Goal: Find specific page/section: Find specific page/section

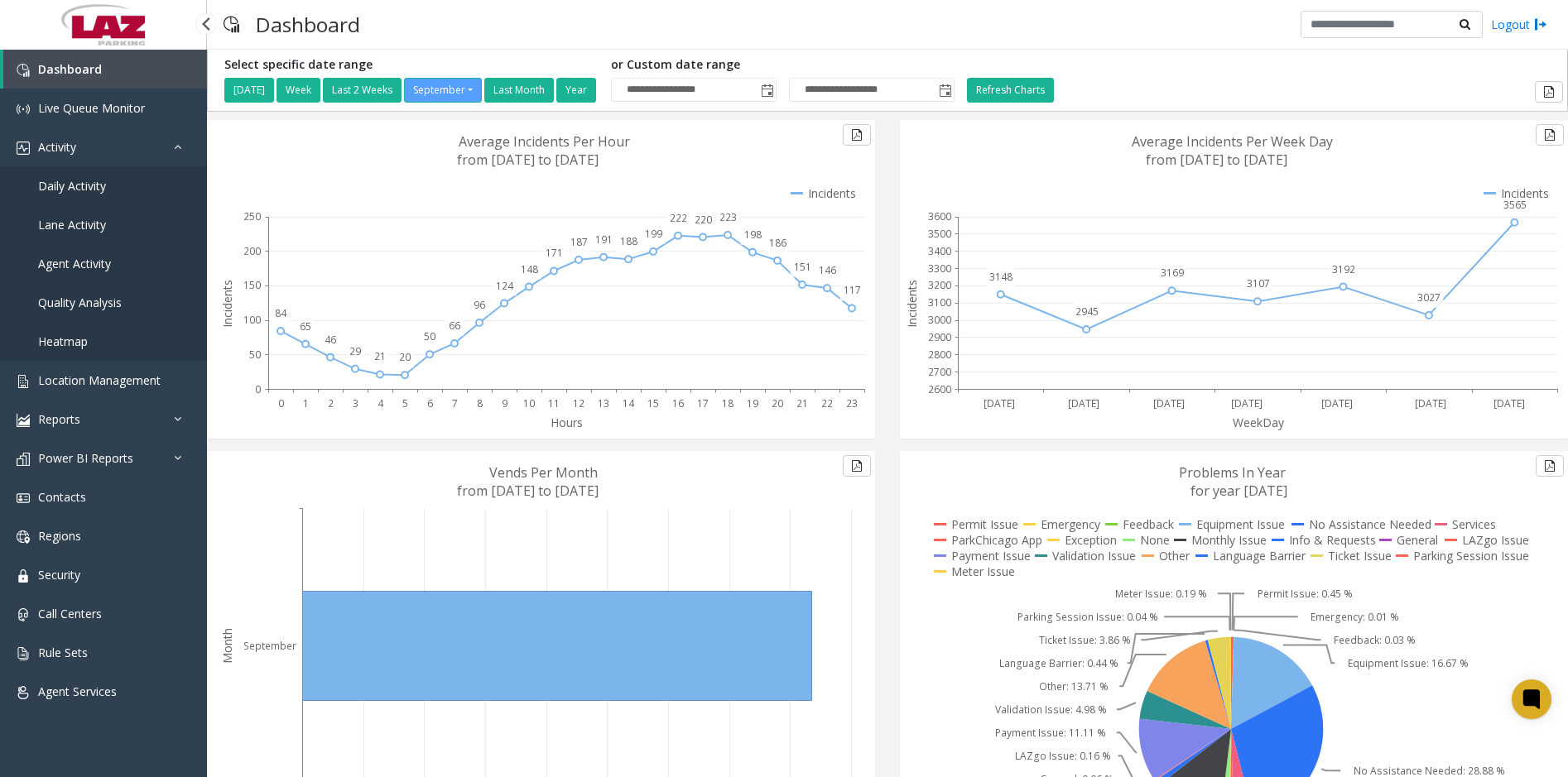
click at [68, 186] on span "Daily Activity" at bounding box center [72, 186] width 68 height 16
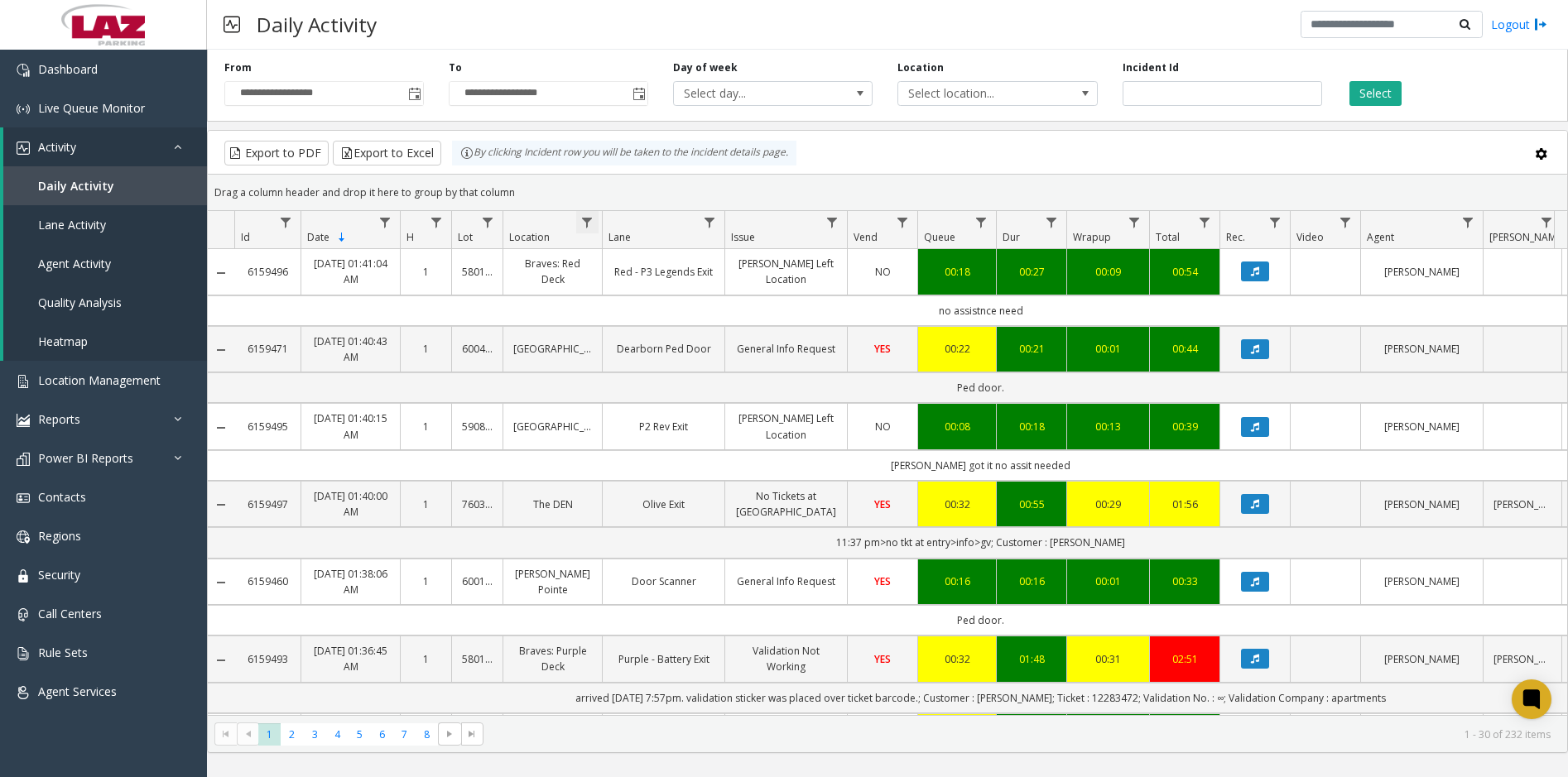
click at [583, 217] on span "Data table" at bounding box center [586, 222] width 13 height 13
click at [617, 287] on input "Location Filter" at bounding box center [659, 294] width 141 height 29
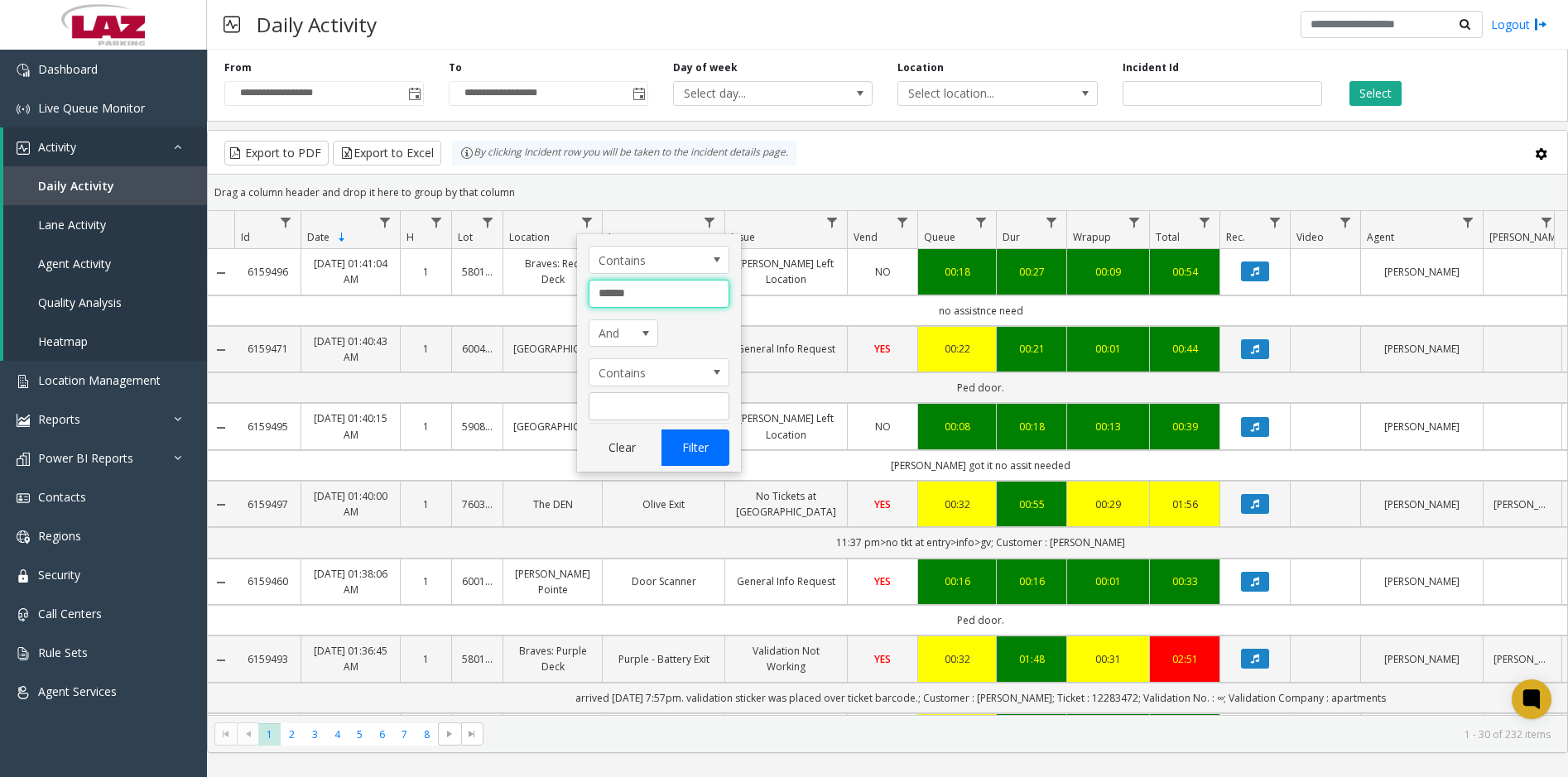
type input "******"
click at [692, 442] on button "Filter" at bounding box center [695, 447] width 68 height 37
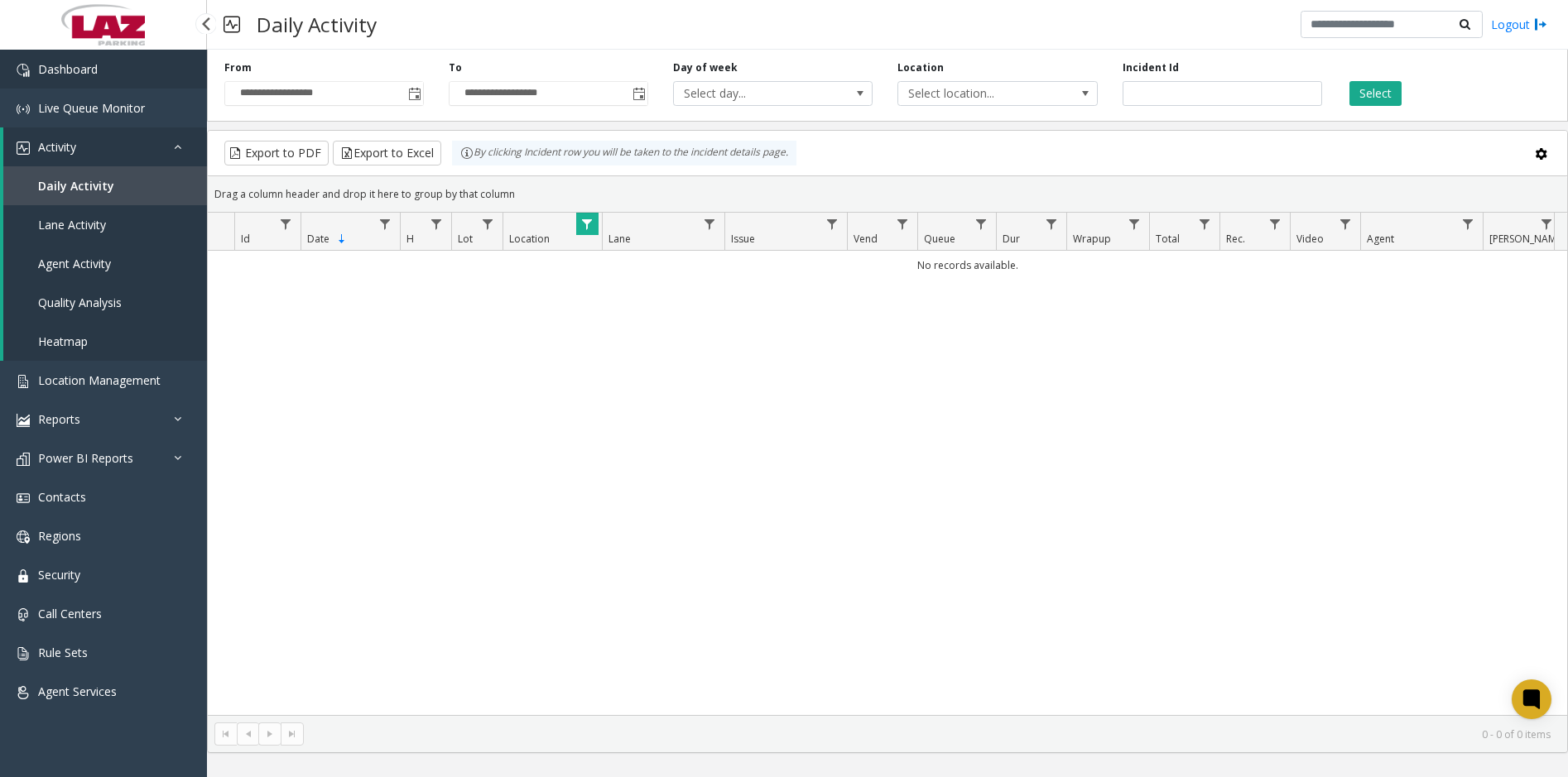
click at [56, 54] on link "Dashboard" at bounding box center [104, 70] width 207 height 39
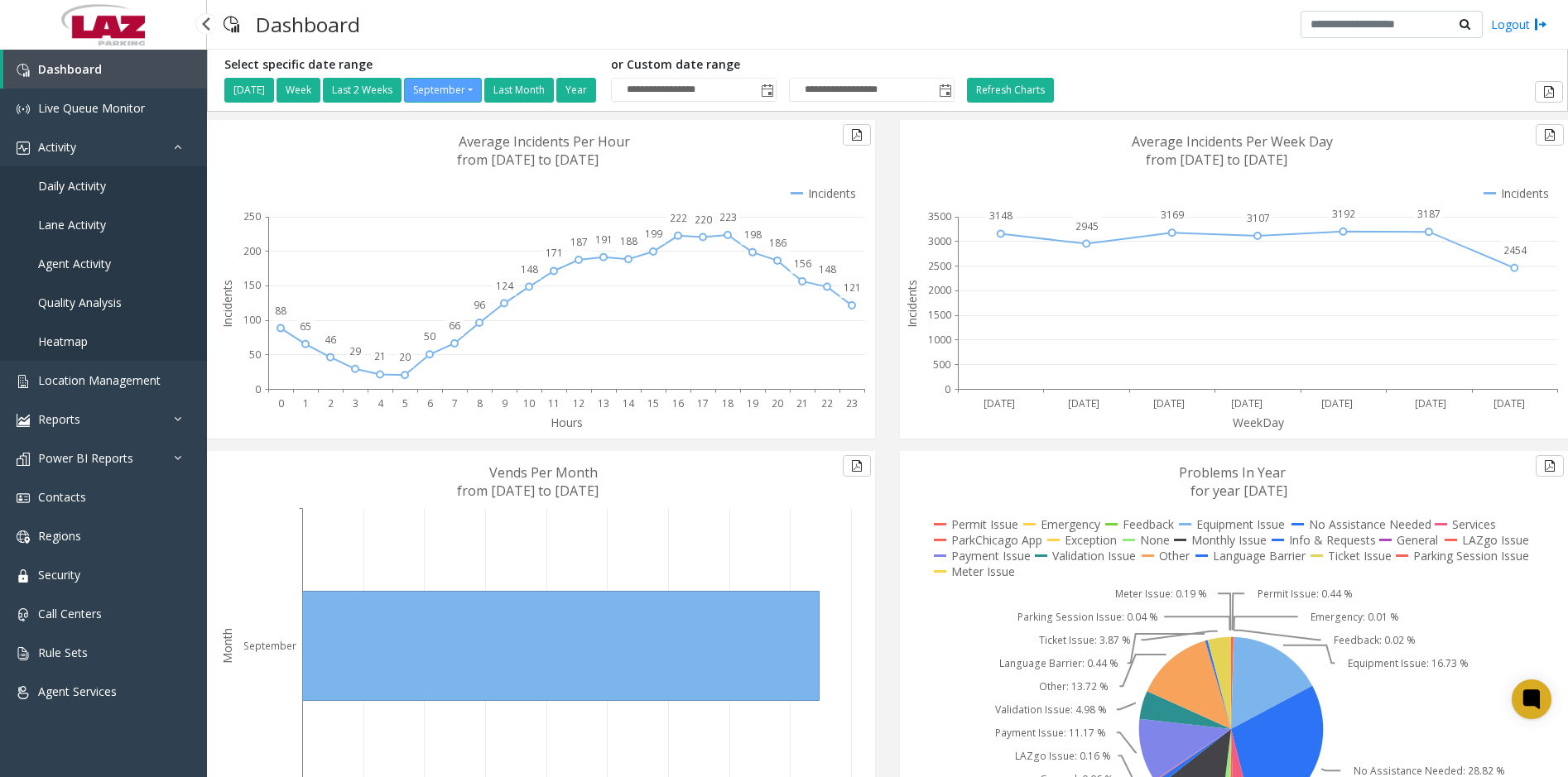
click at [102, 190] on span "Daily Activity" at bounding box center [72, 186] width 68 height 16
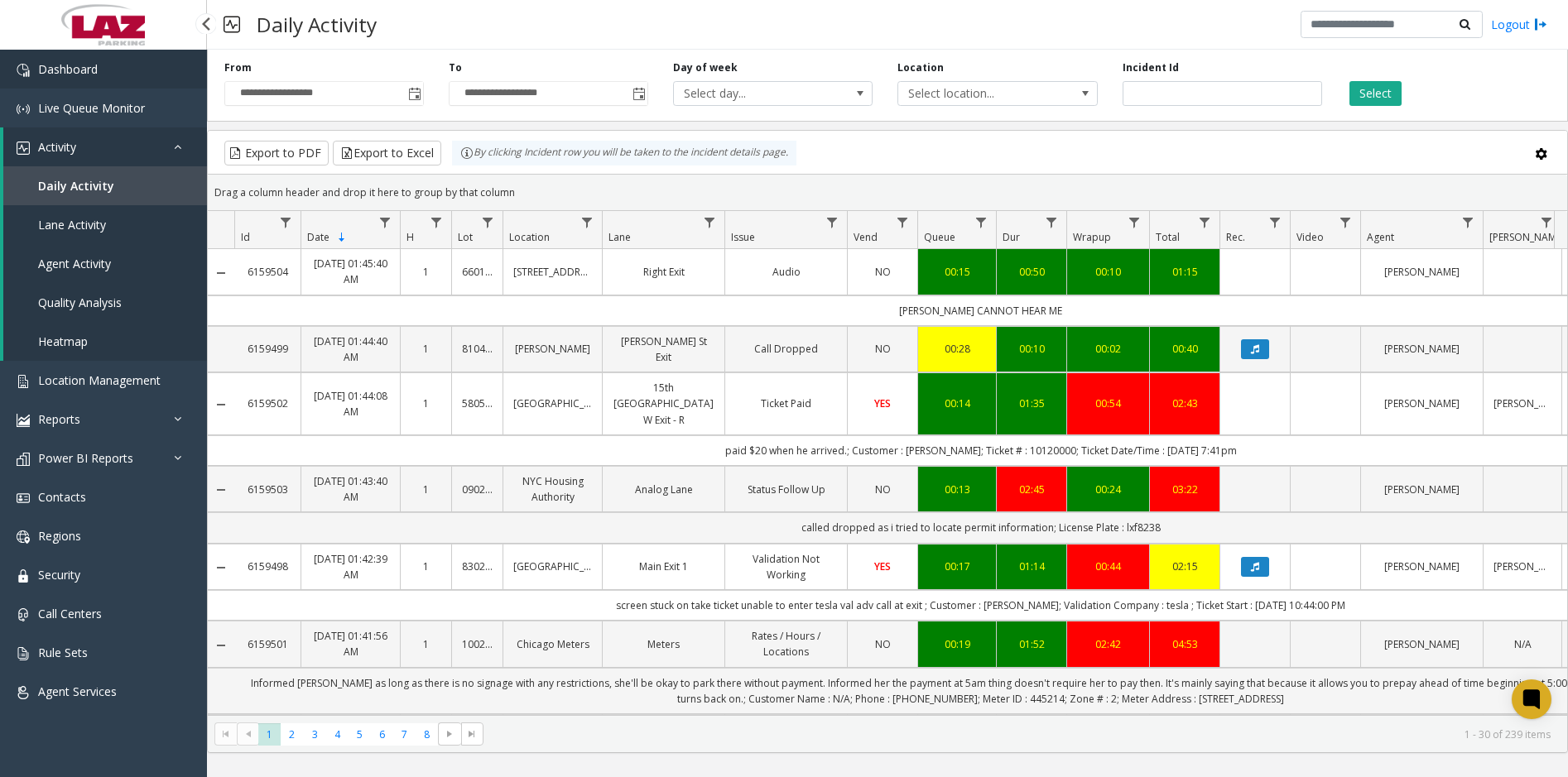
click at [113, 64] on link "Dashboard" at bounding box center [104, 70] width 207 height 39
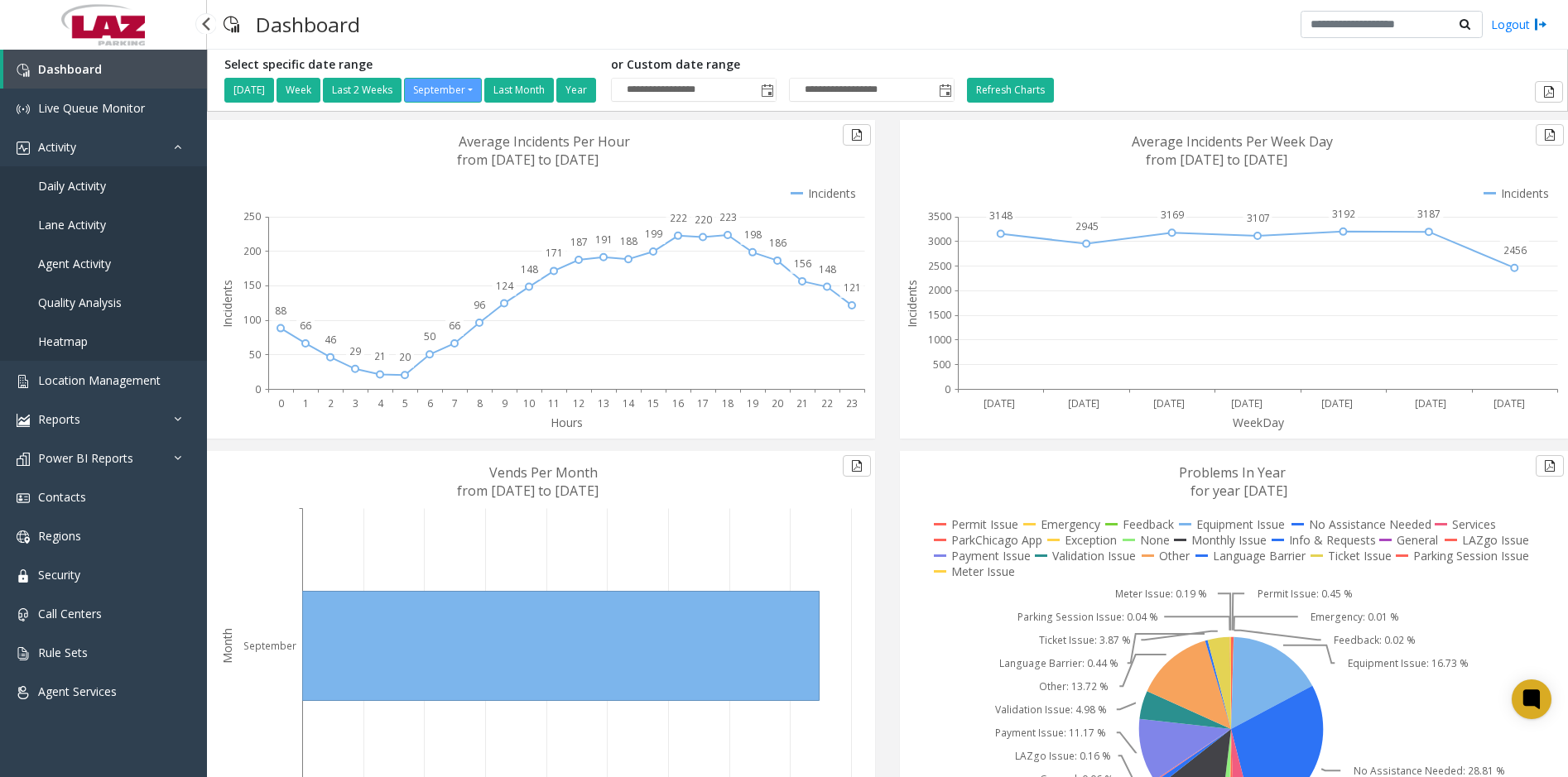
click at [85, 181] on span "Daily Activity" at bounding box center [72, 186] width 68 height 16
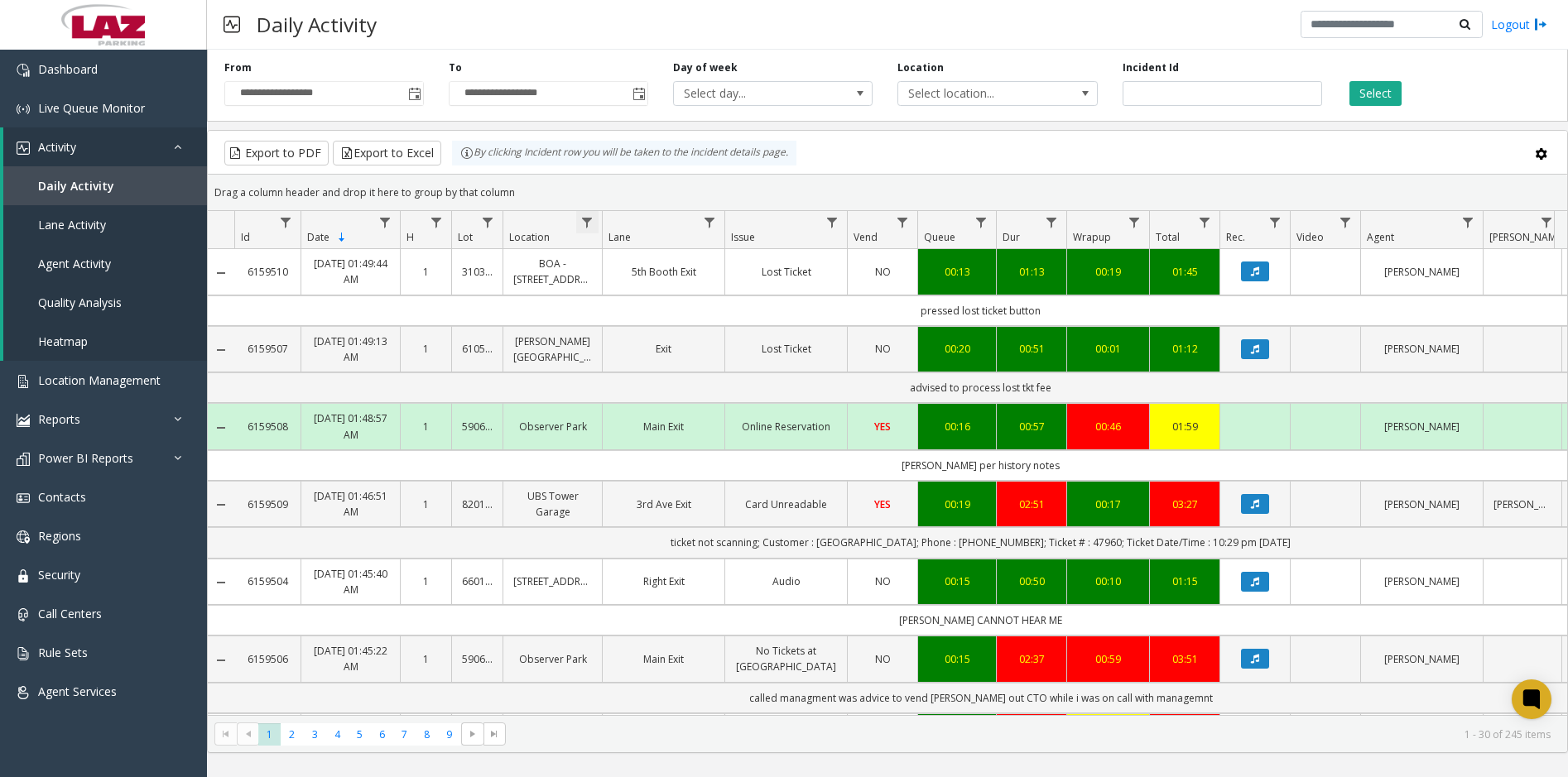
click at [593, 224] on span "Data table" at bounding box center [586, 222] width 13 height 13
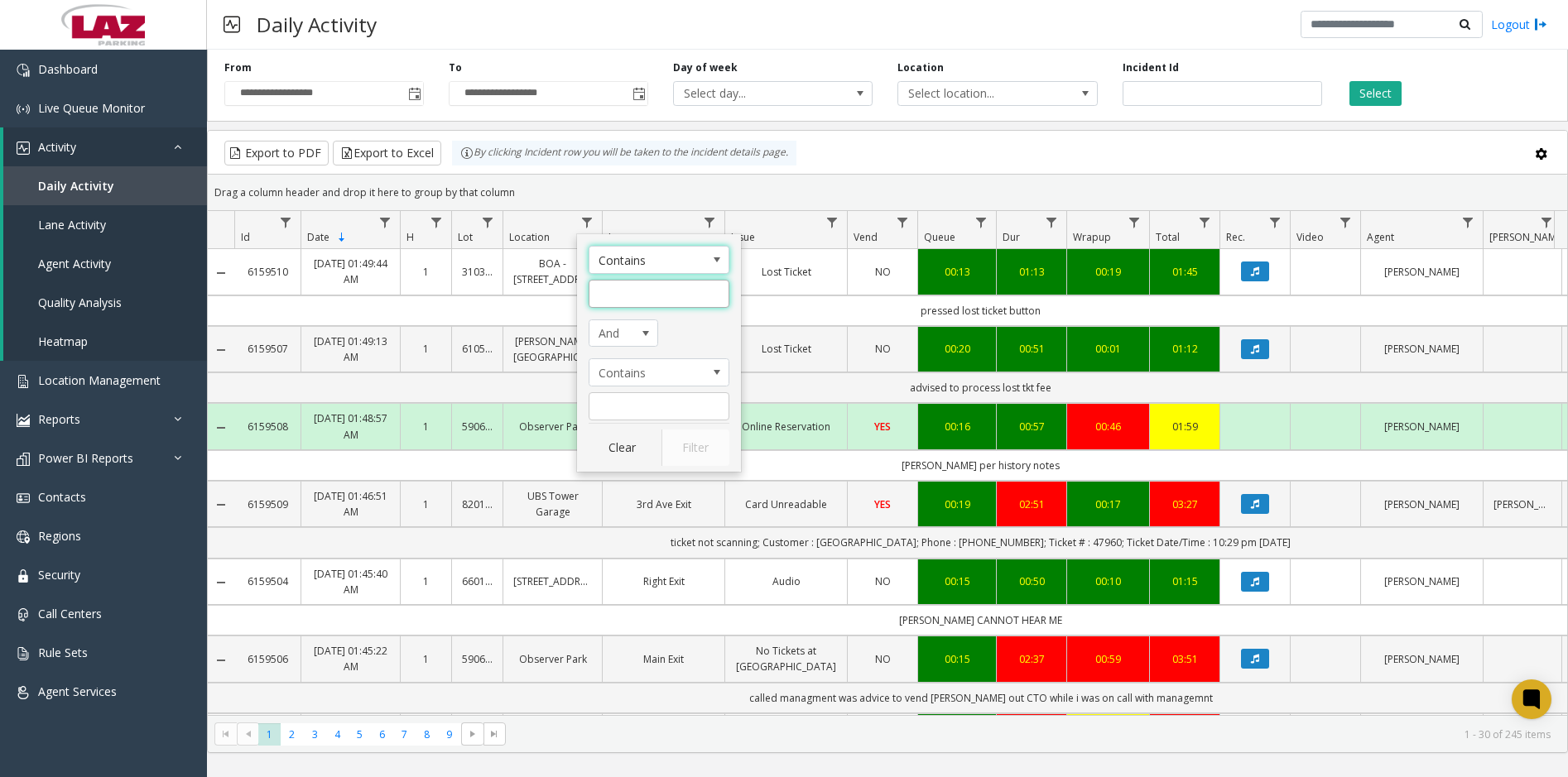
click at [615, 288] on input "Location Filter" at bounding box center [659, 294] width 141 height 29
type input "******"
click at [696, 447] on button "Filter" at bounding box center [695, 447] width 68 height 37
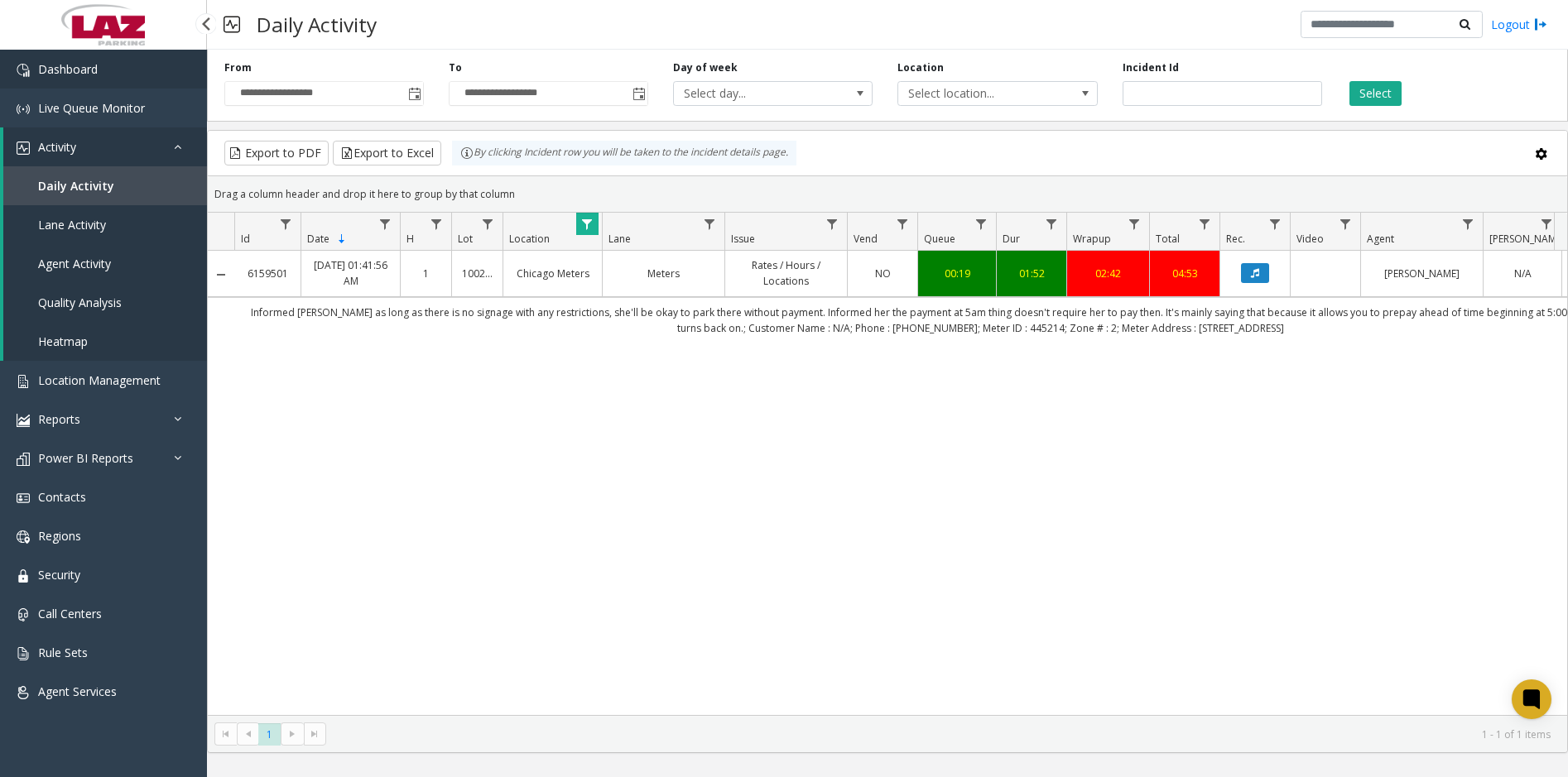
click at [137, 60] on link "Dashboard" at bounding box center [104, 70] width 207 height 39
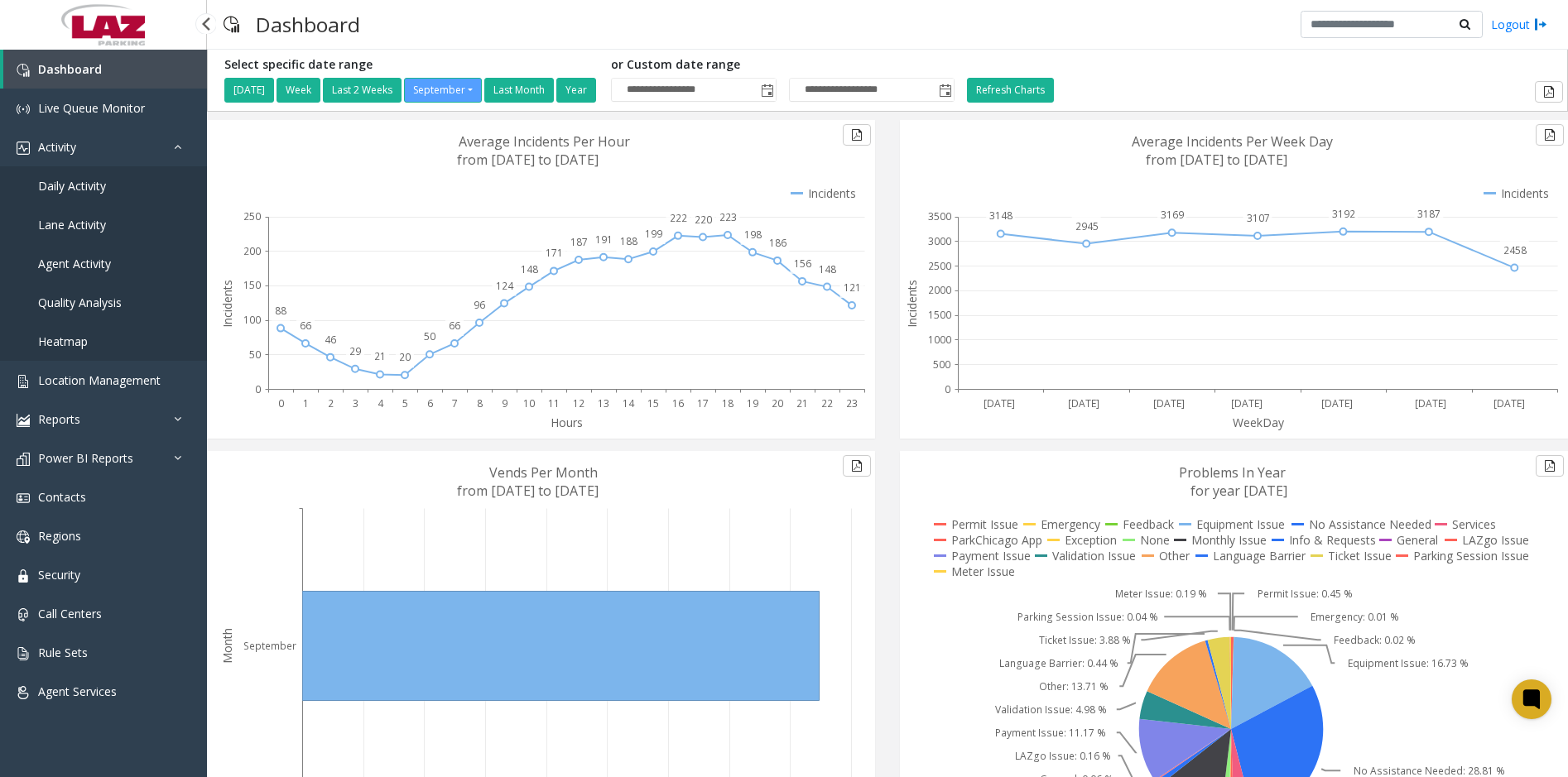
click at [100, 186] on span "Daily Activity" at bounding box center [72, 186] width 68 height 16
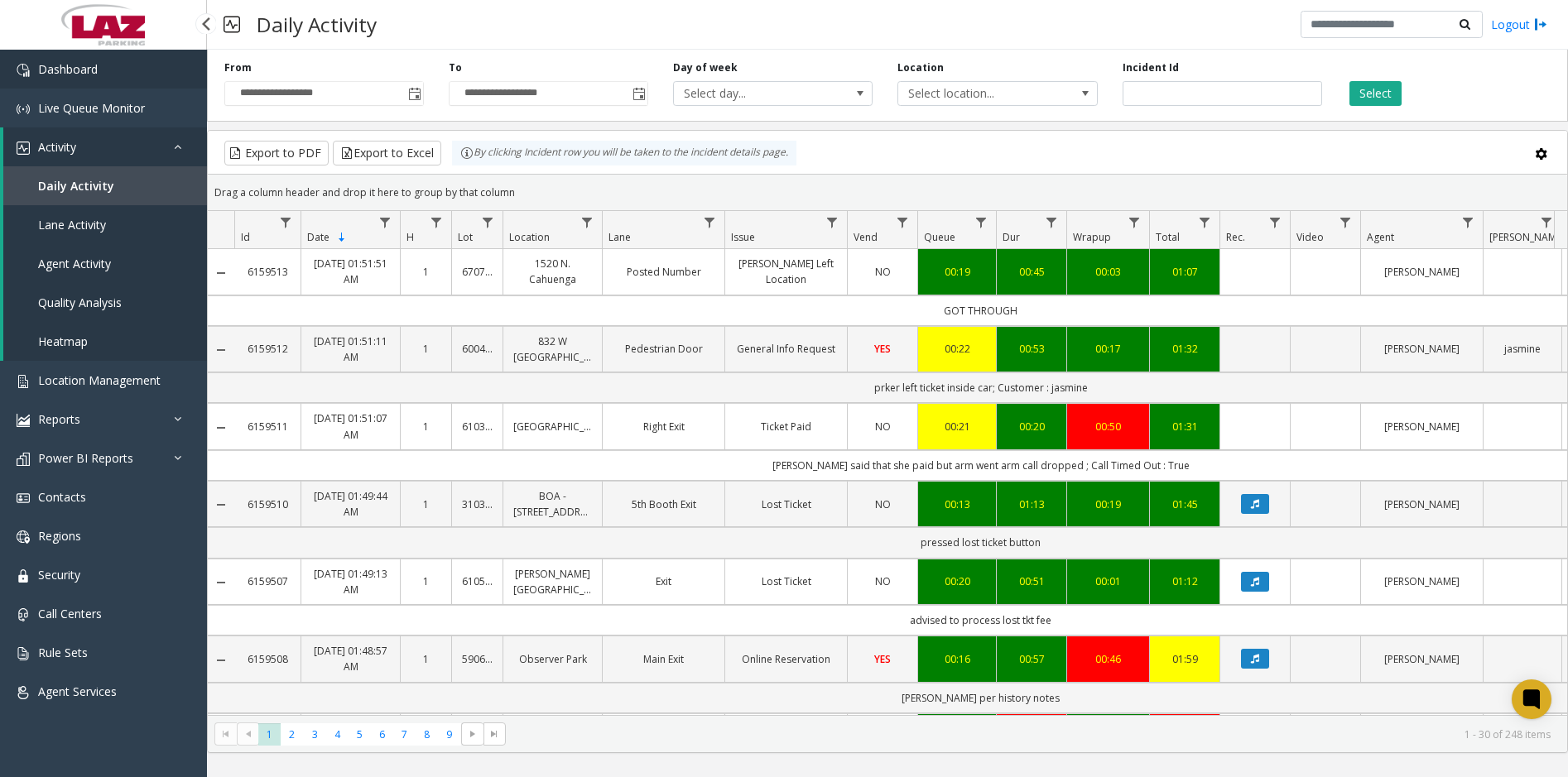
click at [134, 74] on link "Dashboard" at bounding box center [104, 70] width 207 height 39
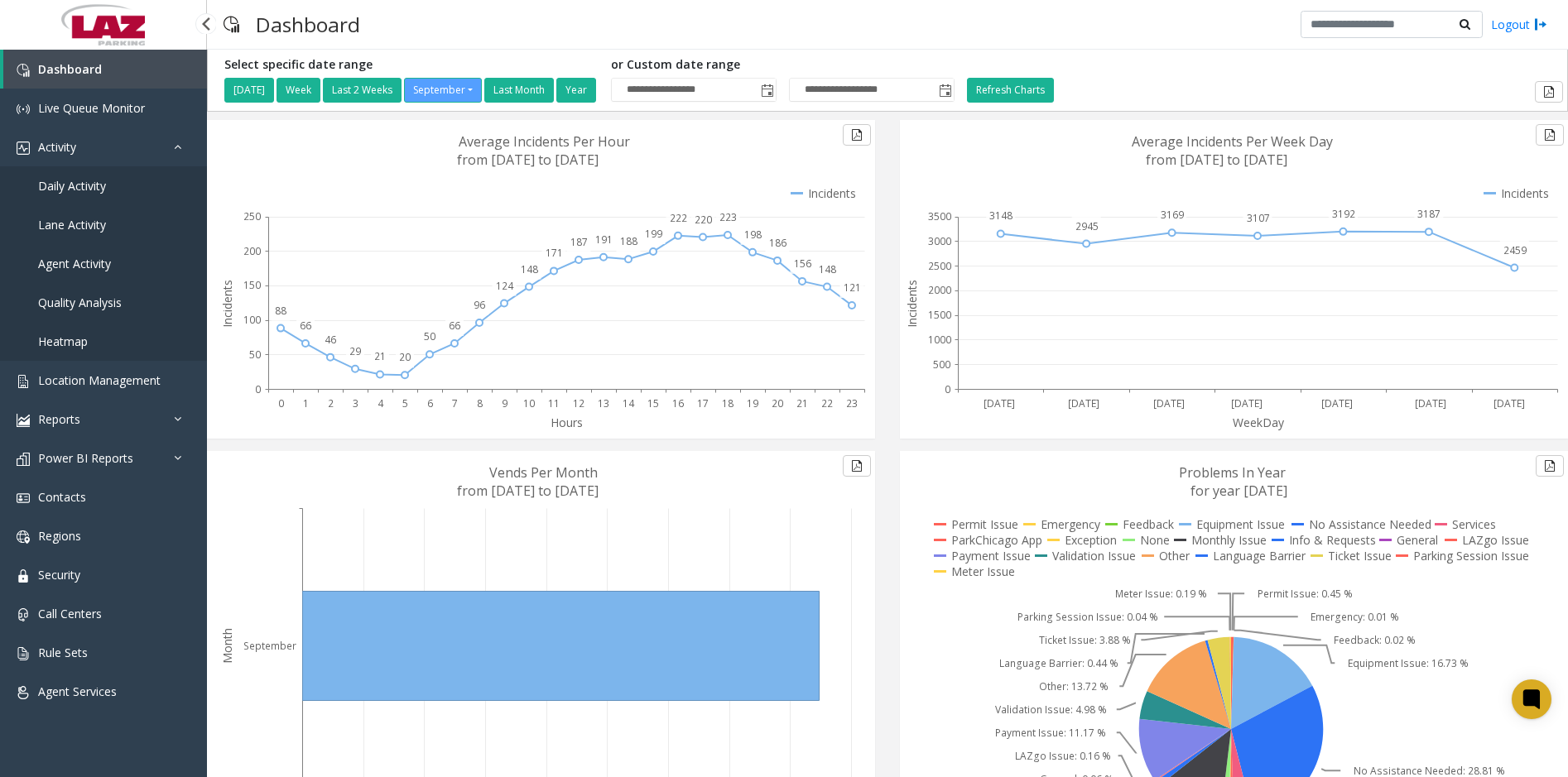
click at [65, 187] on span "Daily Activity" at bounding box center [72, 186] width 68 height 16
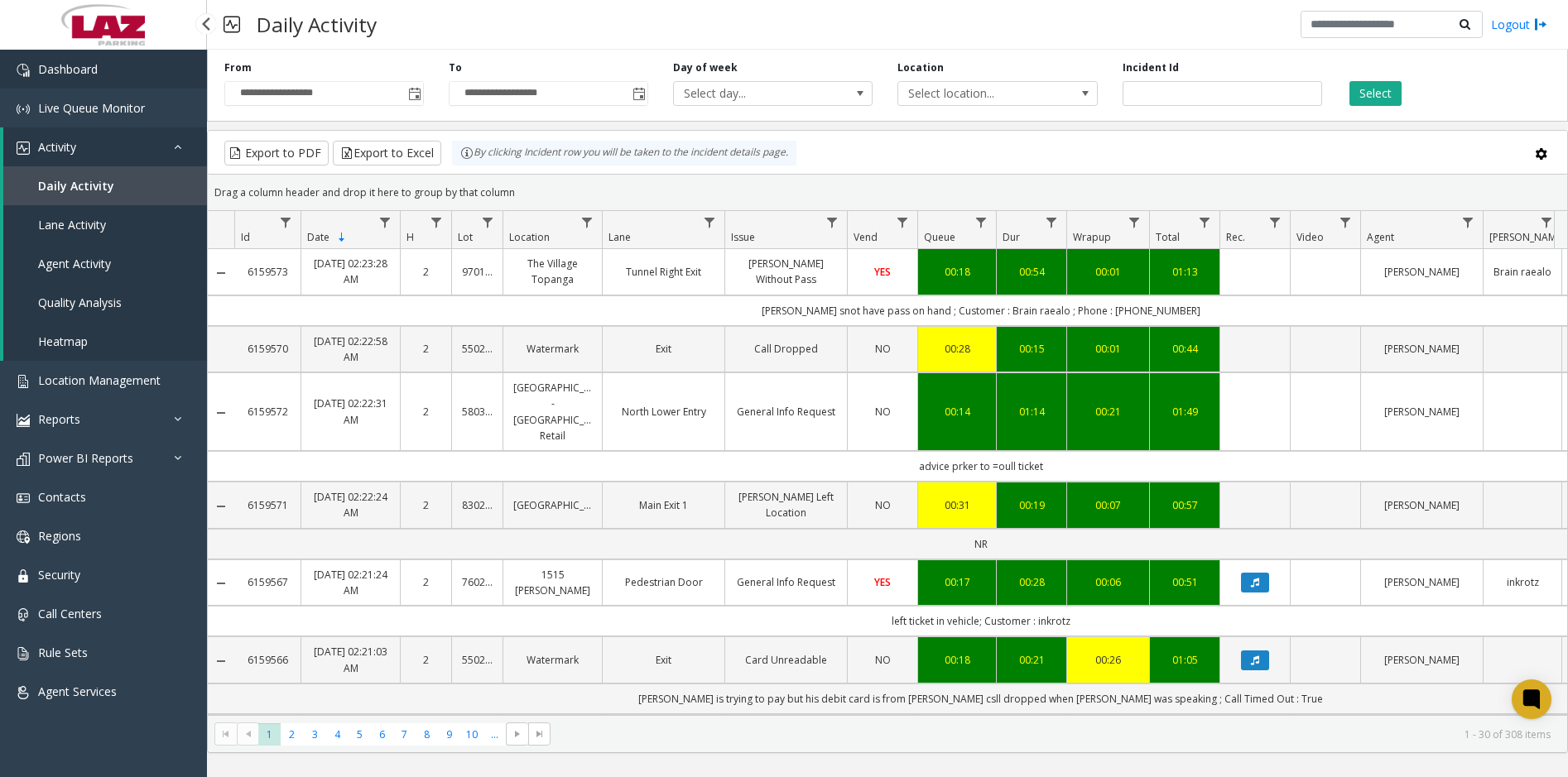
click at [120, 67] on link "Dashboard" at bounding box center [104, 70] width 207 height 39
